Goal: Information Seeking & Learning: Learn about a topic

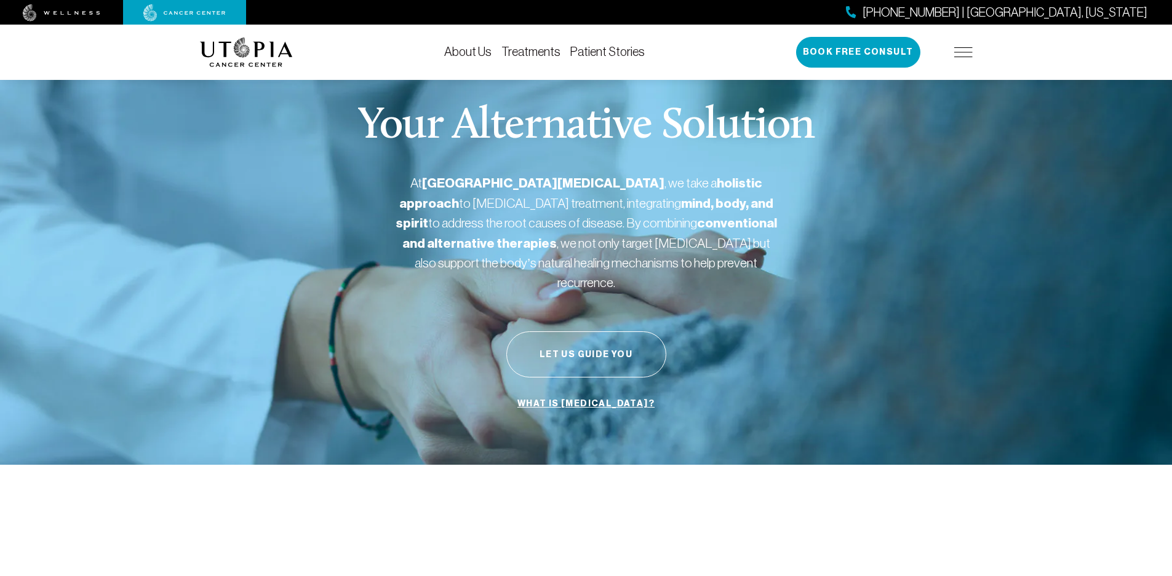
click at [532, 52] on link "Treatments" at bounding box center [530, 52] width 59 height 14
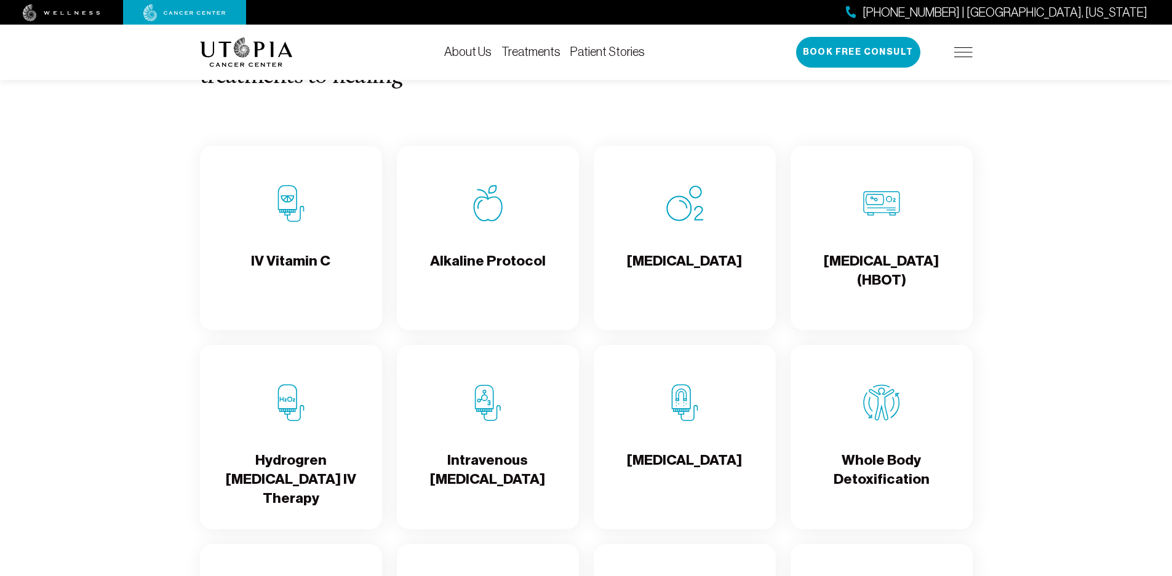
scroll to position [1229, 0]
click at [668, 265] on h4 "[MEDICAL_DATA]" at bounding box center [684, 270] width 115 height 40
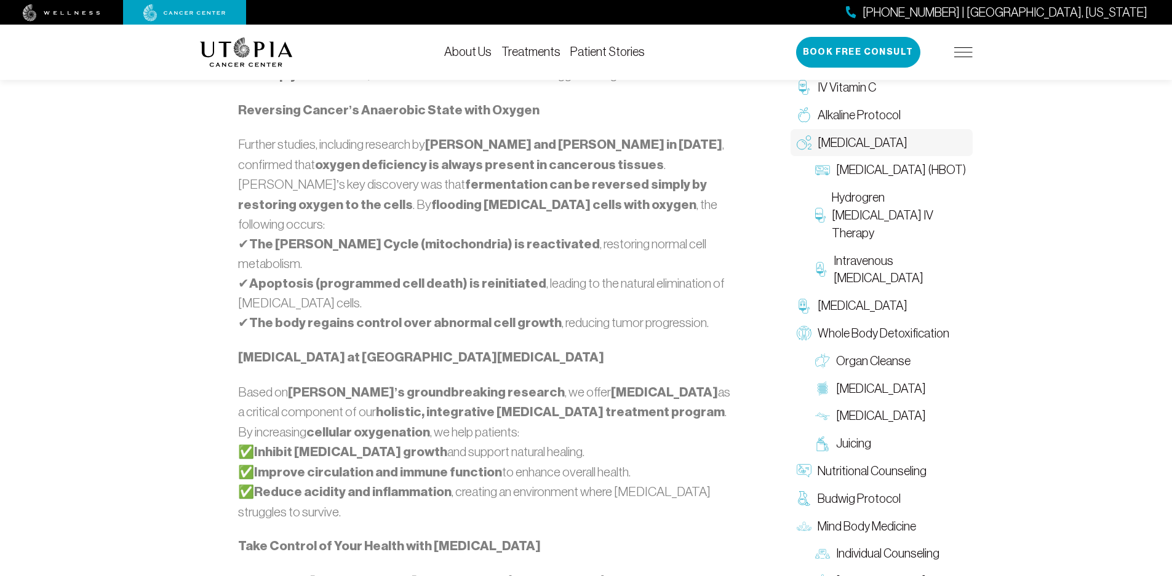
scroll to position [1022, 0]
click at [863, 234] on span "Hydrogren [MEDICAL_DATA] IV Therapy" at bounding box center [899, 215] width 135 height 53
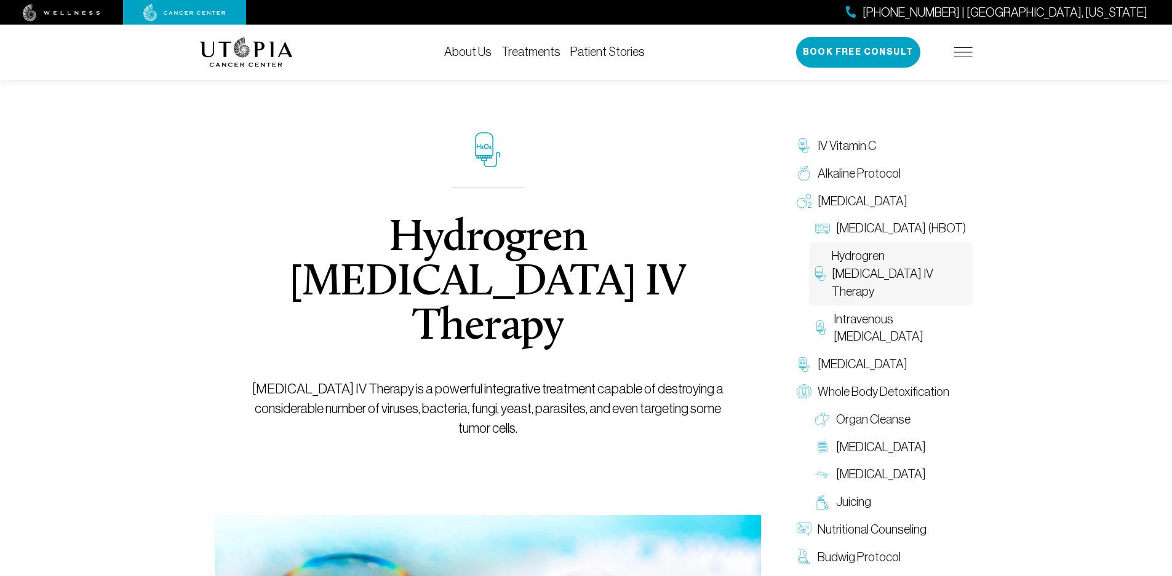
click at [512, 52] on link "Treatments" at bounding box center [530, 52] width 59 height 14
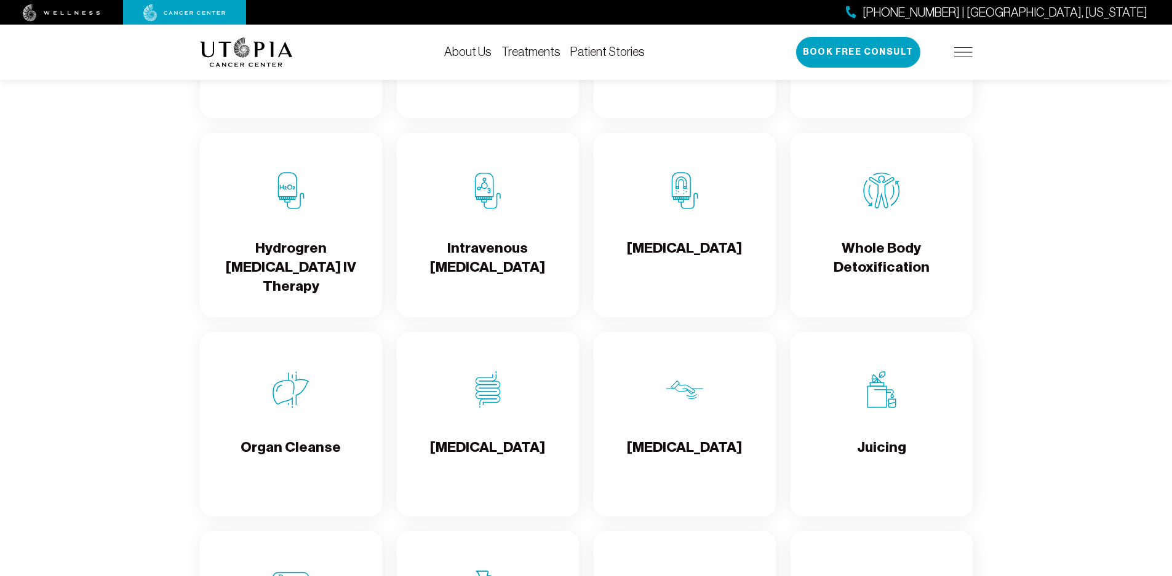
scroll to position [1439, 0]
click at [457, 250] on h4 "Intravenous [MEDICAL_DATA]" at bounding box center [488, 259] width 162 height 40
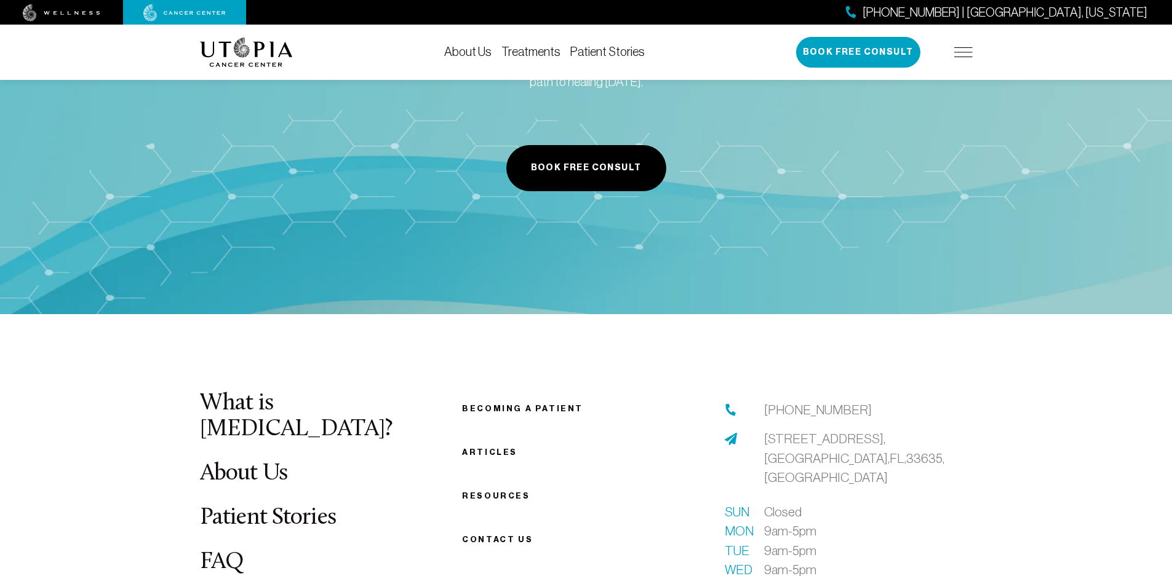
scroll to position [3069, 0]
